Goal: Task Accomplishment & Management: Complete application form

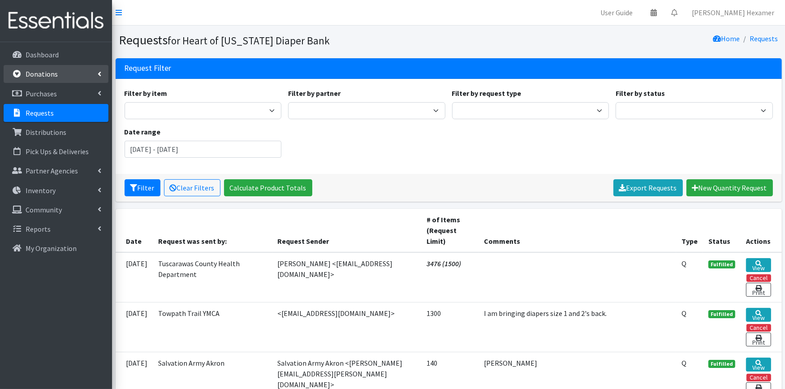
click at [30, 77] on p "Donations" at bounding box center [42, 73] width 32 height 9
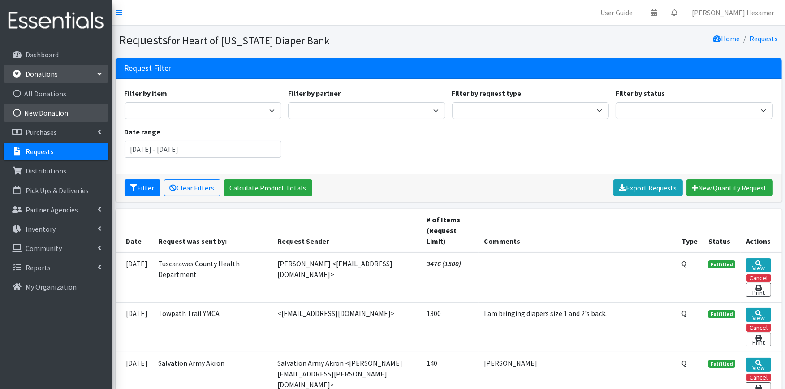
click at [60, 111] on link "New Donation" at bounding box center [56, 113] width 105 height 18
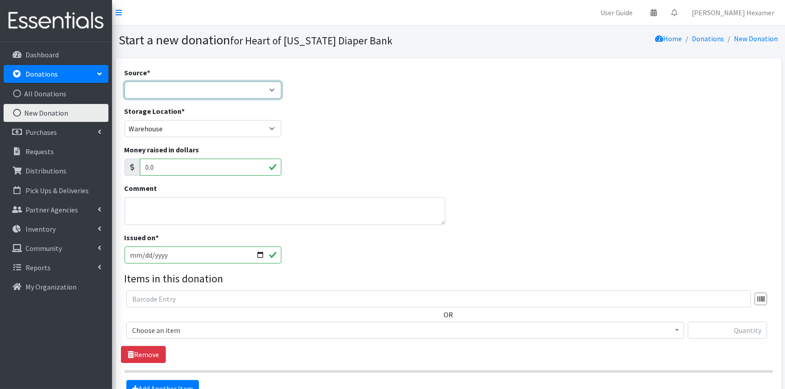
click at [192, 91] on select "Product Drive Manufacturer Donation Site Misc. Donation" at bounding box center [203, 90] width 157 height 17
select select "Manufacturer"
click at [125, 82] on select "Product Drive Manufacturer Donation Site Misc. Donation" at bounding box center [203, 90] width 157 height 17
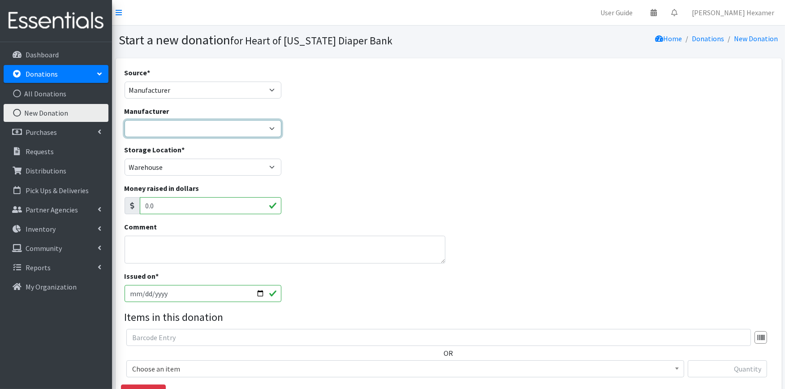
click at [195, 130] on select "Baby2Baby National Diaper Bank Sam's Club Cuyahoga Falls Sam's Club North Canto…" at bounding box center [203, 128] width 157 height 17
select select "251"
click at [125, 120] on select "Baby2Baby National Diaper Bank Sam's Club Cuyahoga Falls Sam's Club North Canto…" at bounding box center [203, 128] width 157 height 17
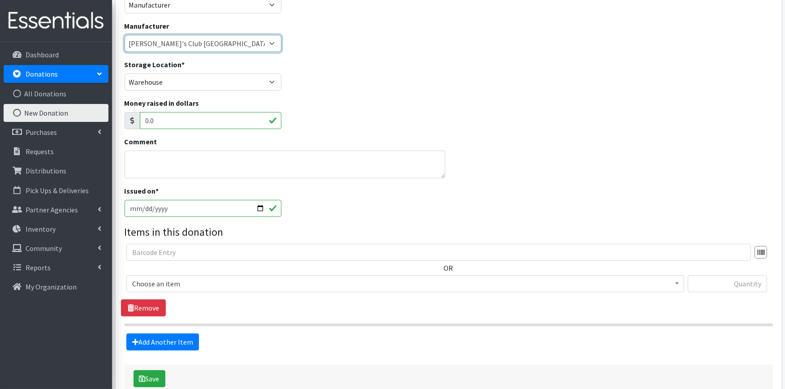
scroll to position [100, 0]
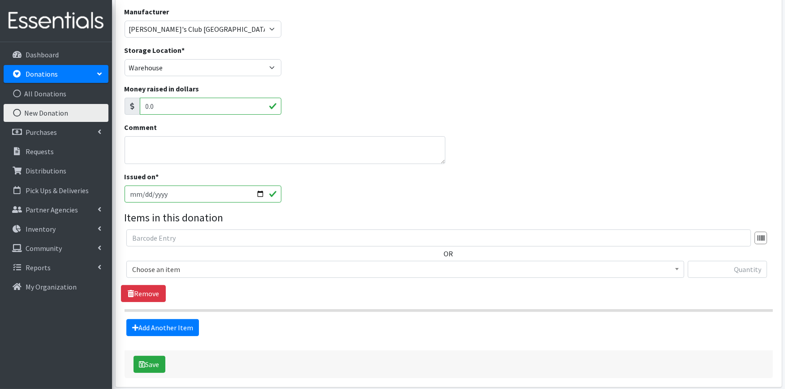
click at [240, 263] on span "Choose an item" at bounding box center [405, 269] width 546 height 13
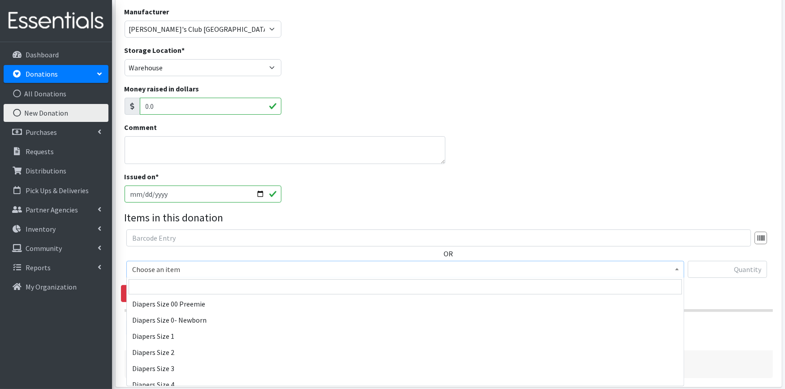
scroll to position [149, 0]
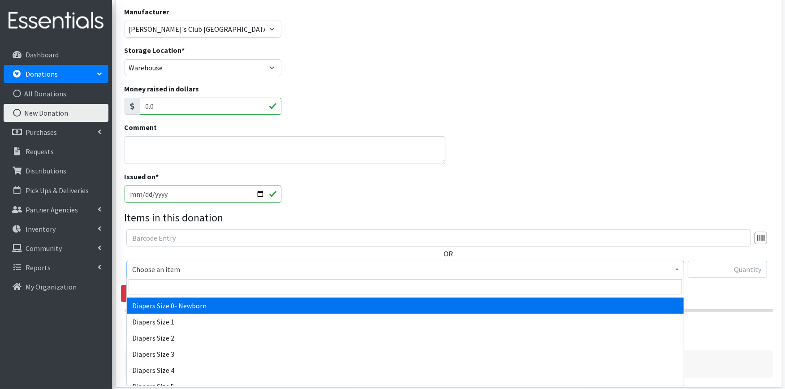
select select "406"
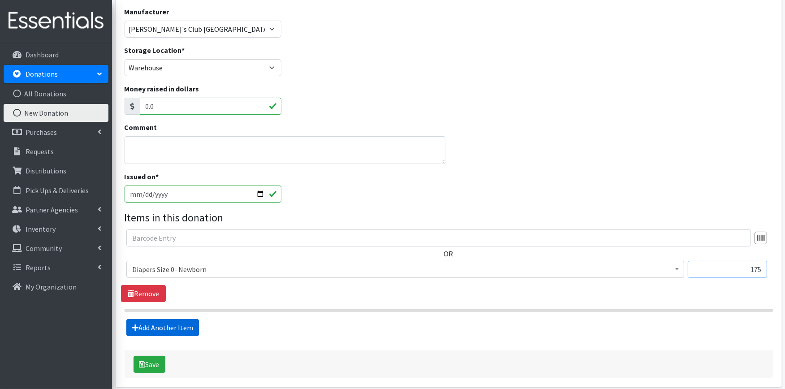
type input "175"
click at [159, 330] on link "Add Another Item" at bounding box center [162, 327] width 73 height 17
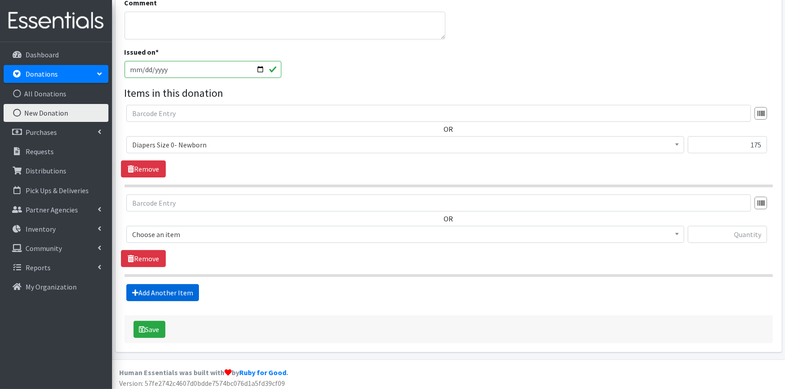
scroll to position [228, 0]
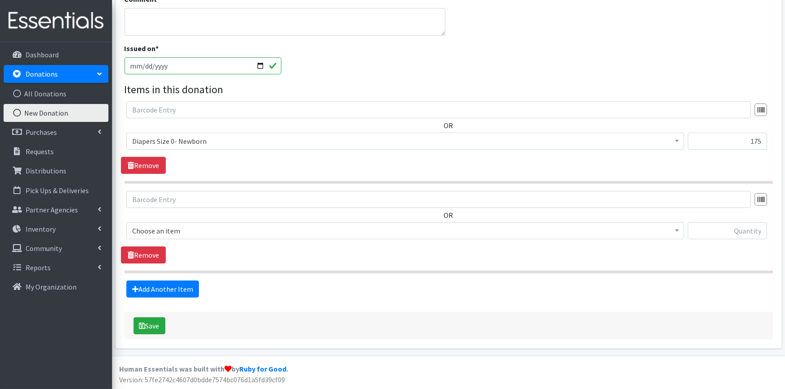
click at [195, 234] on span "Choose an item" at bounding box center [405, 231] width 546 height 13
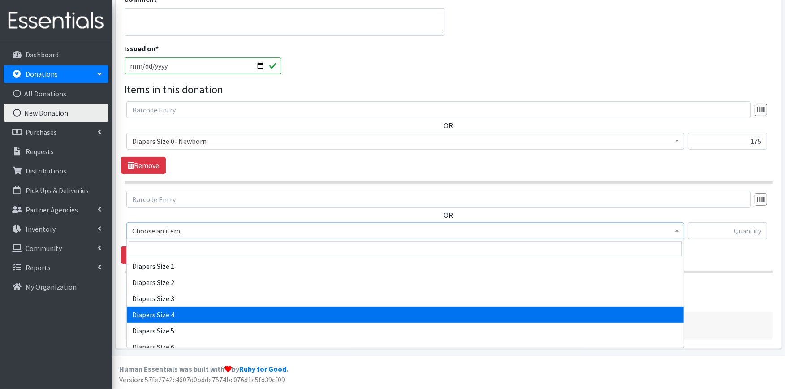
scroll to position [149, 0]
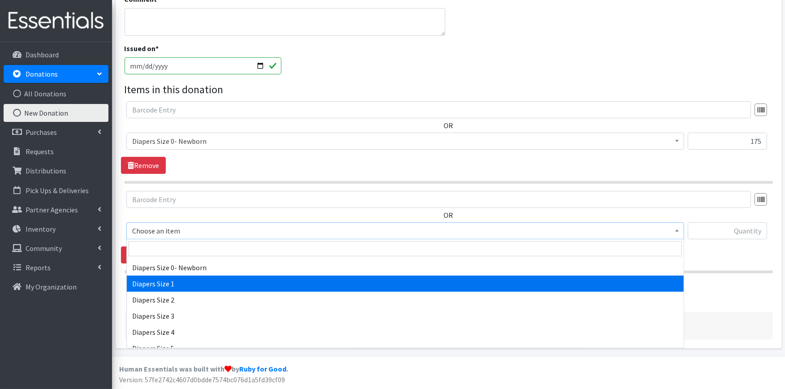
select select "408"
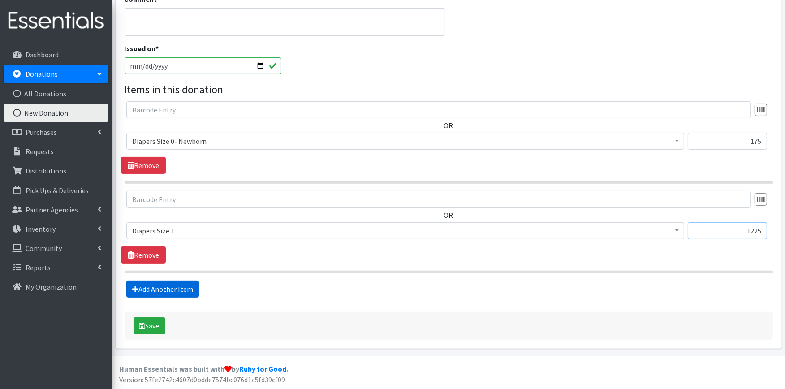
type input "1225"
click at [171, 283] on link "Add Another Item" at bounding box center [162, 289] width 73 height 17
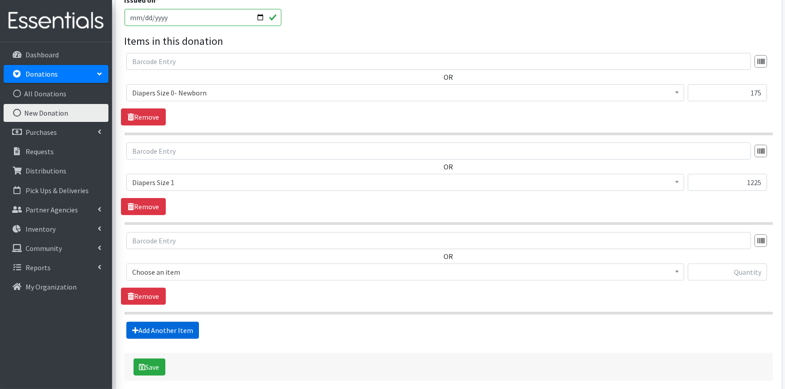
scroll to position [317, 0]
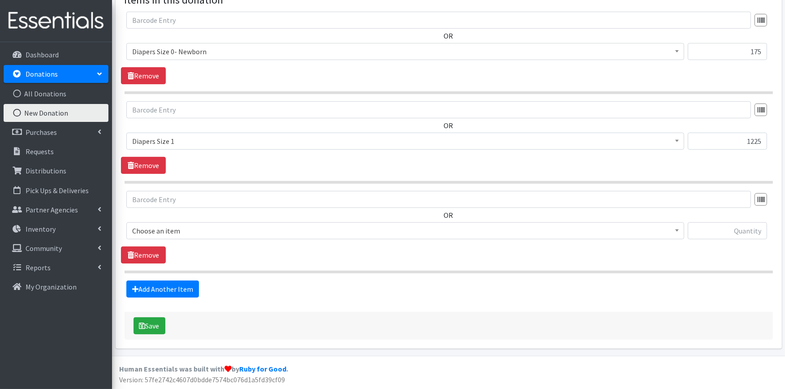
click at [175, 225] on span "Choose an item" at bounding box center [405, 231] width 546 height 13
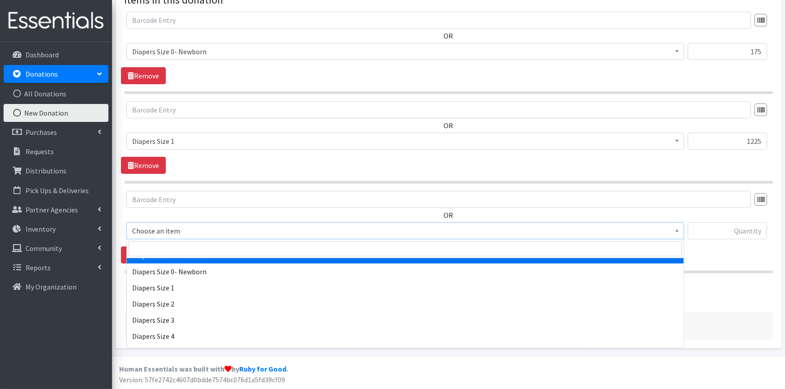
scroll to position [149, 0]
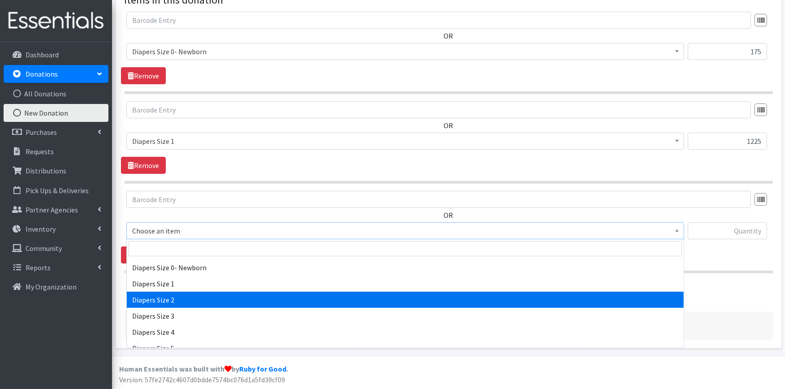
select select "426"
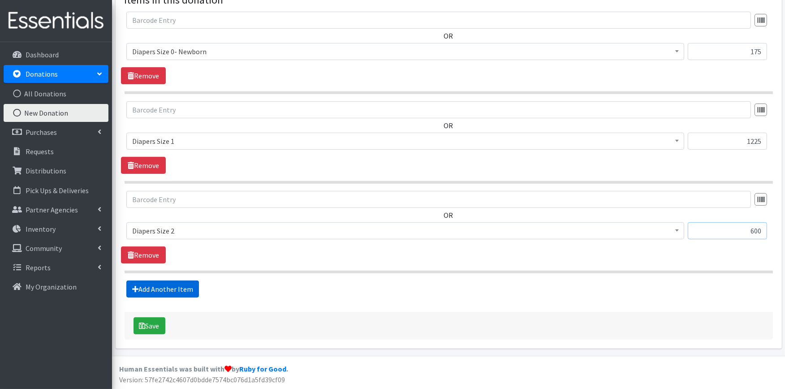
type input "600"
click at [179, 285] on link "Add Another Item" at bounding box center [162, 289] width 73 height 17
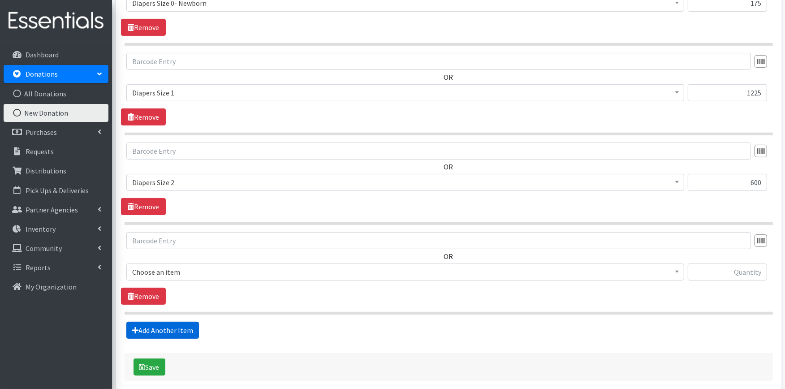
scroll to position [407, 0]
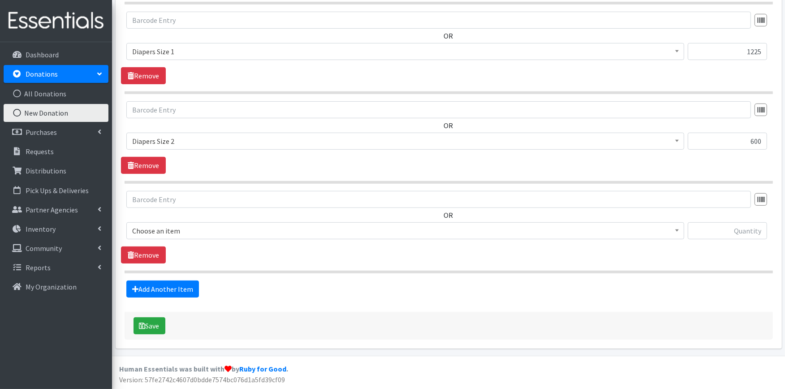
click at [176, 231] on span "Choose an item" at bounding box center [405, 231] width 546 height 13
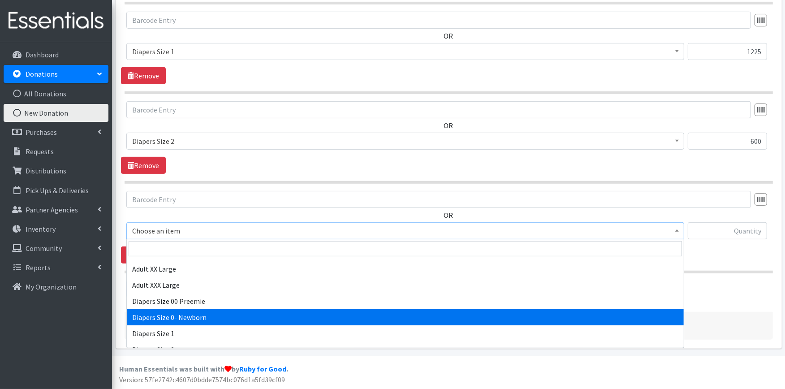
scroll to position [149, 0]
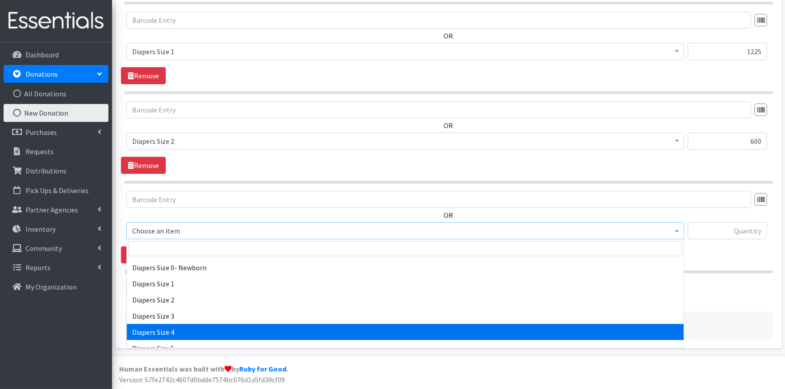
select select "414"
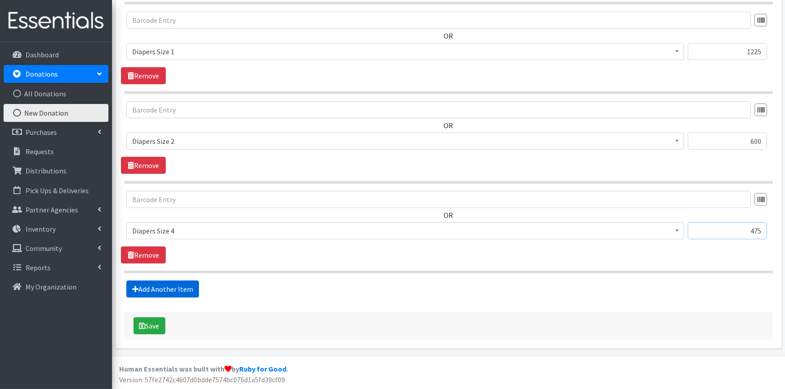
type input "475"
click at [175, 284] on link "Add Another Item" at bounding box center [162, 289] width 73 height 17
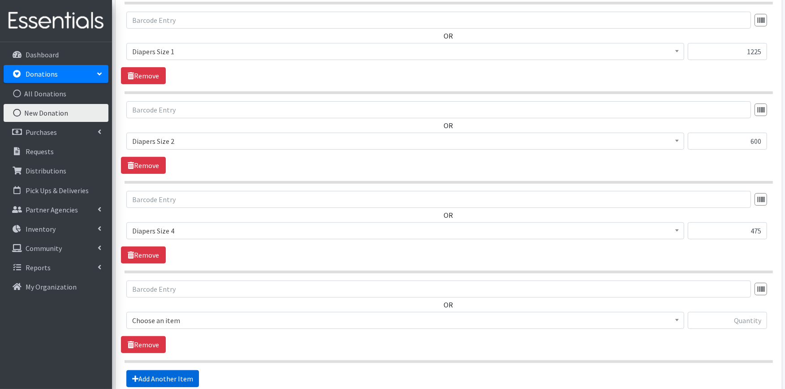
scroll to position [497, 0]
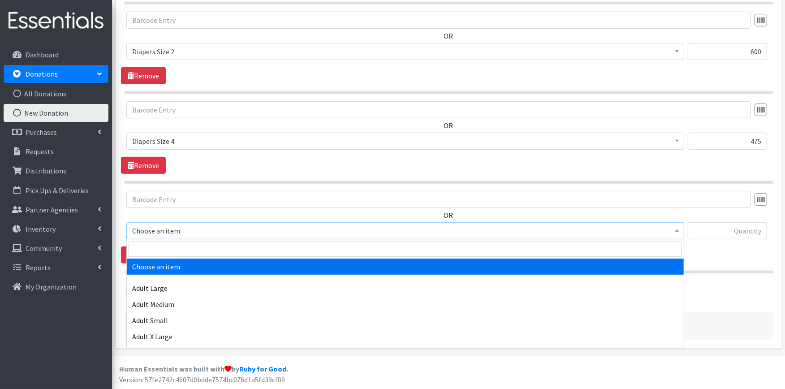
click at [180, 230] on span "Choose an item" at bounding box center [405, 231] width 546 height 13
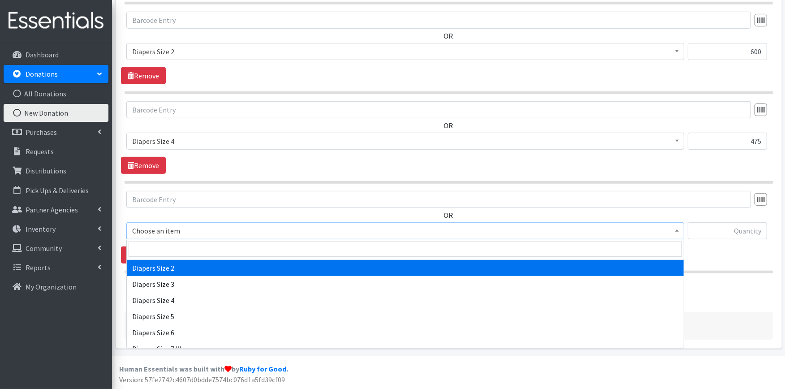
scroll to position [199, 0]
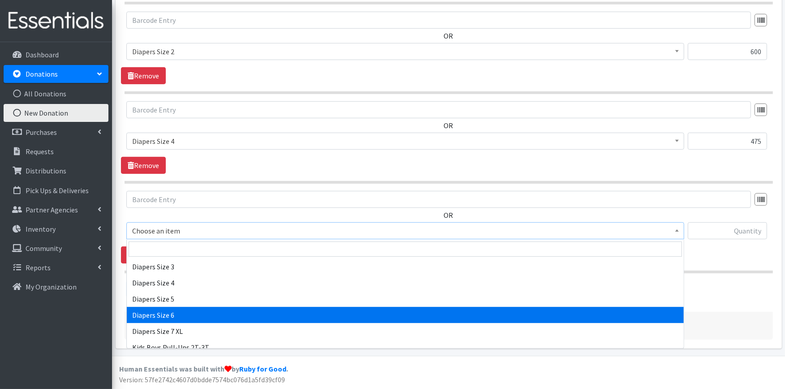
select select "417"
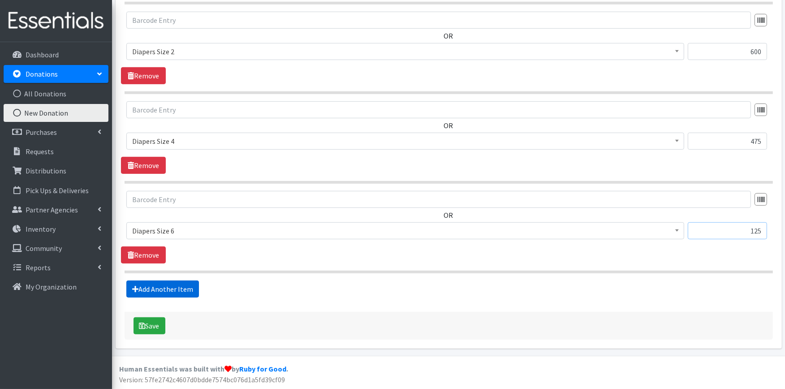
type input "125"
click at [160, 290] on link "Add Another Item" at bounding box center [162, 289] width 73 height 17
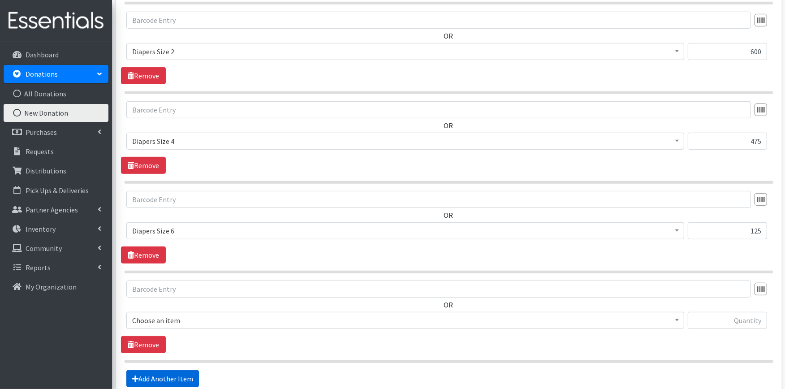
scroll to position [587, 0]
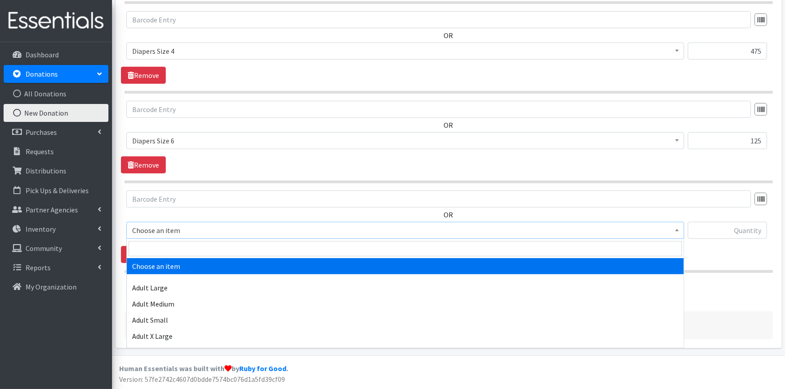
click at [197, 226] on span "Choose an item" at bounding box center [405, 230] width 546 height 13
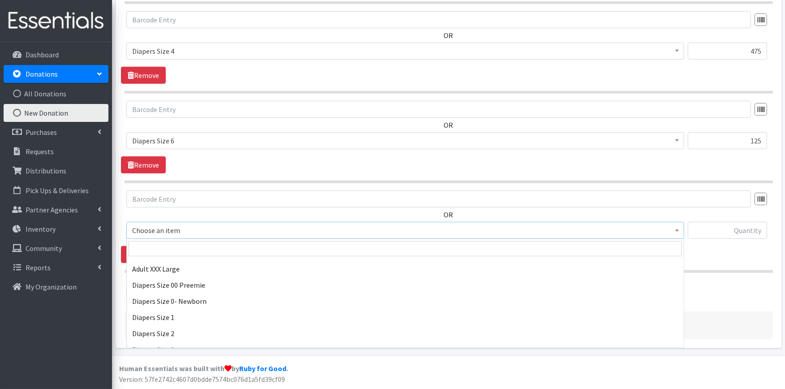
scroll to position [199, 0]
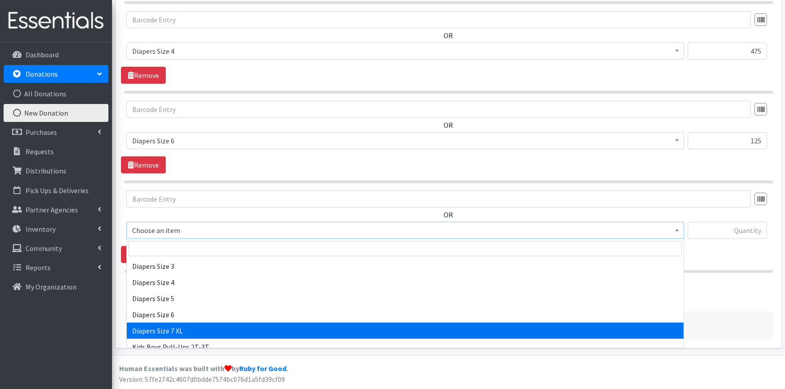
select select "4739"
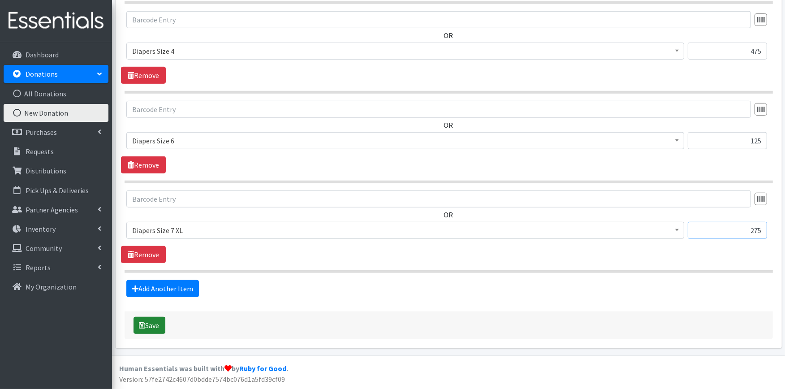
type input "275"
click at [150, 322] on button "Save" at bounding box center [150, 325] width 32 height 17
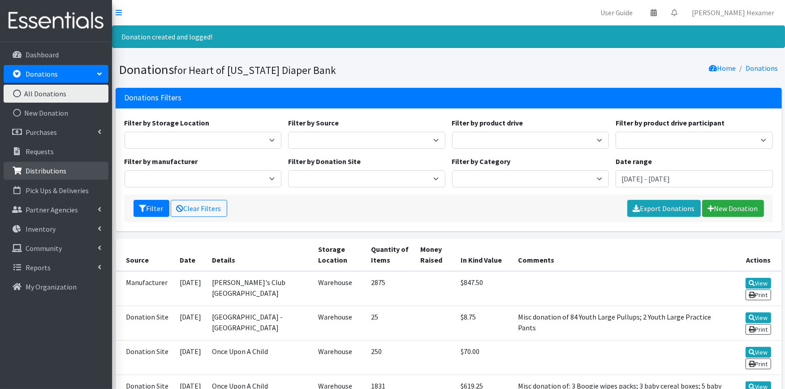
click at [53, 173] on p "Distributions" at bounding box center [46, 170] width 41 height 9
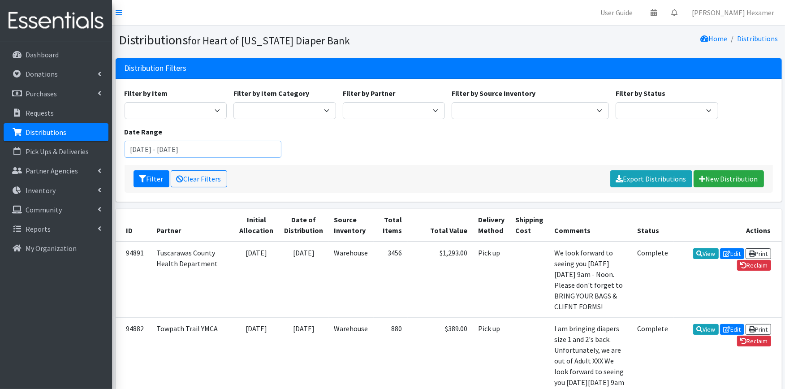
click at [201, 149] on input "[DATE] - [DATE]" at bounding box center [203, 149] width 157 height 17
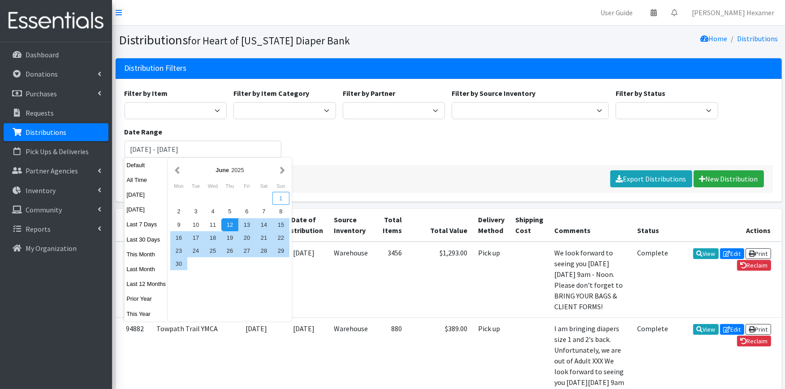
click at [278, 199] on div "1" at bounding box center [281, 198] width 17 height 13
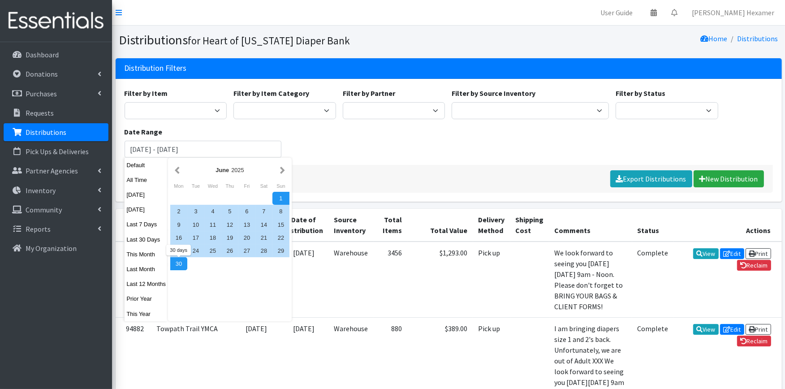
click at [178, 259] on div "30" at bounding box center [178, 263] width 17 height 13
type input "June 1, 2025 - June 30, 2025"
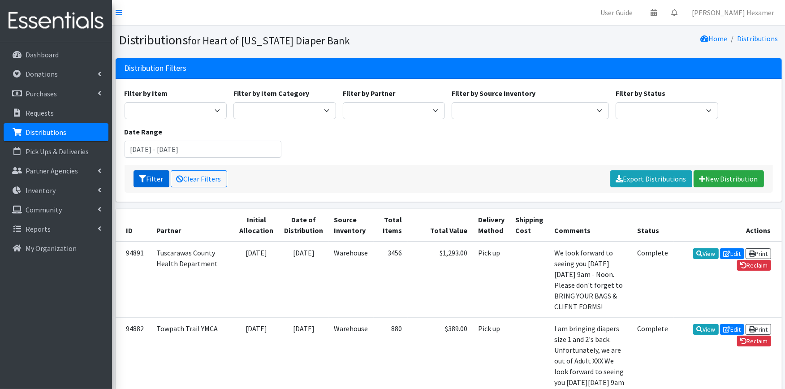
click at [144, 180] on icon "submit" at bounding box center [142, 178] width 7 height 7
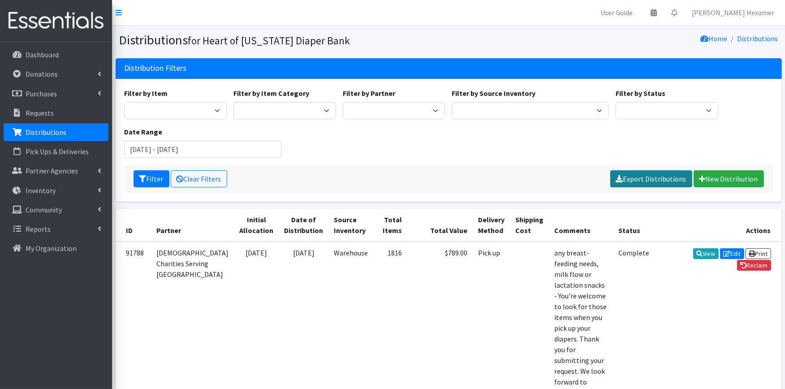
click at [658, 181] on link "Export Distributions" at bounding box center [652, 178] width 82 height 17
